Goal: Find specific page/section: Find specific page/section

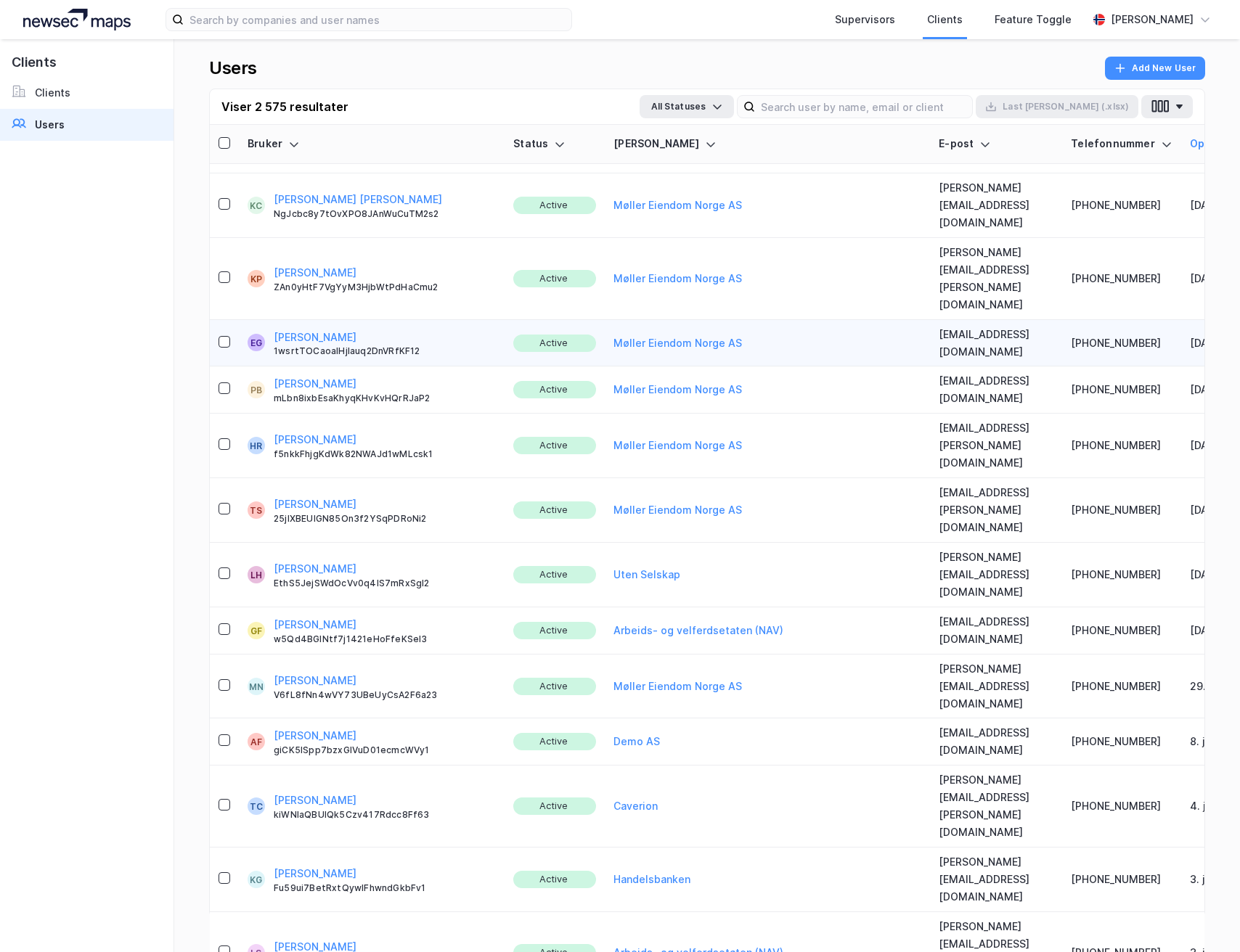
scroll to position [128, 0]
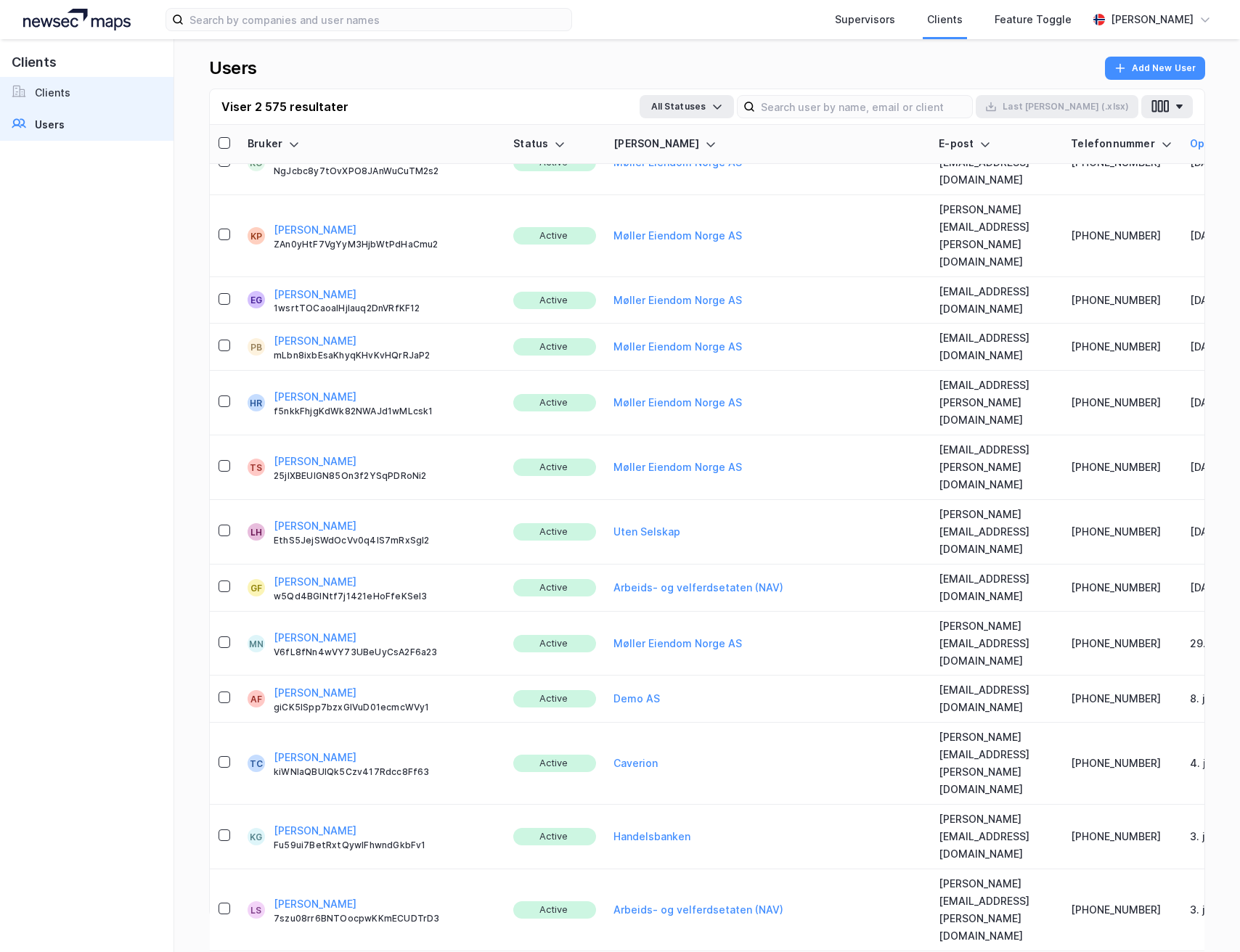
click at [90, 97] on link "Clients" at bounding box center [87, 93] width 174 height 32
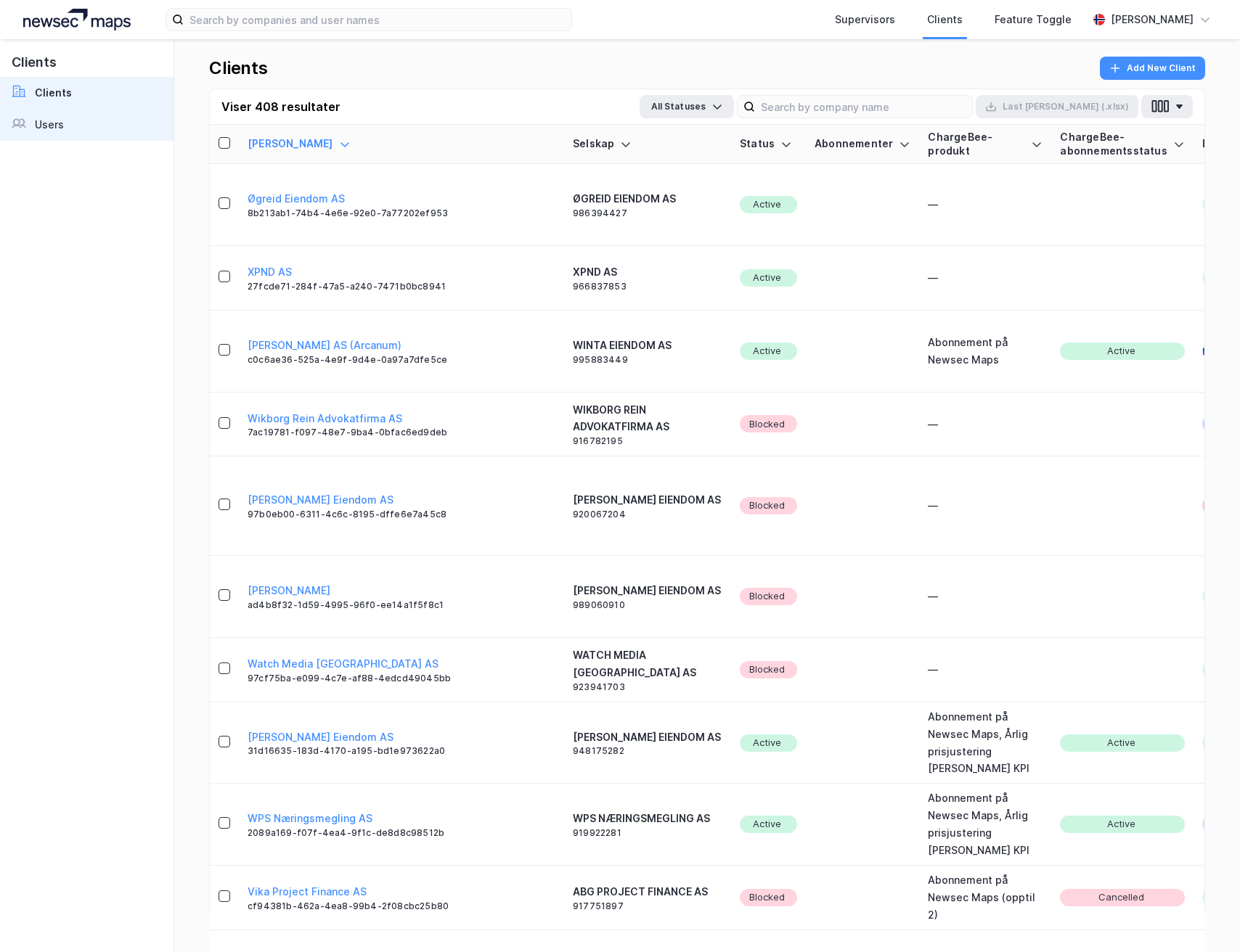
click at [83, 129] on link "Users" at bounding box center [87, 124] width 174 height 32
